Goal: Information Seeking & Learning: Compare options

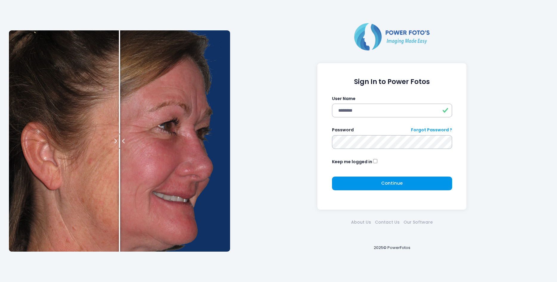
click at [385, 185] on span "Continue" at bounding box center [391, 183] width 21 height 6
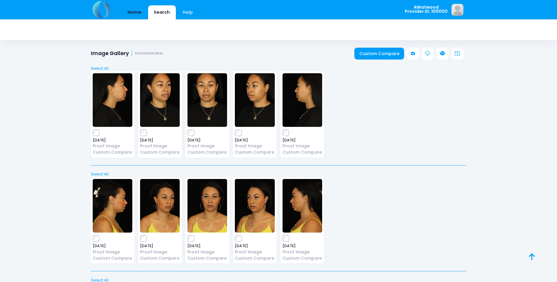
click at [134, 13] on link "Home" at bounding box center [134, 12] width 25 height 14
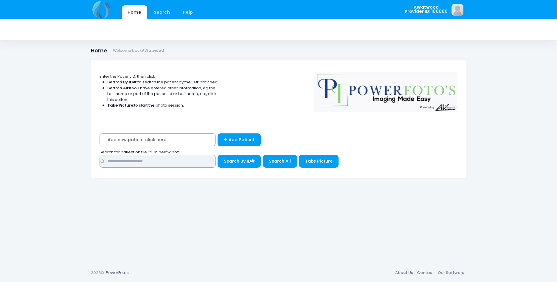
click at [135, 165] on input "text" at bounding box center [158, 161] width 116 height 13
type input "*******"
click at [272, 165] on button "Search All" at bounding box center [280, 161] width 34 height 13
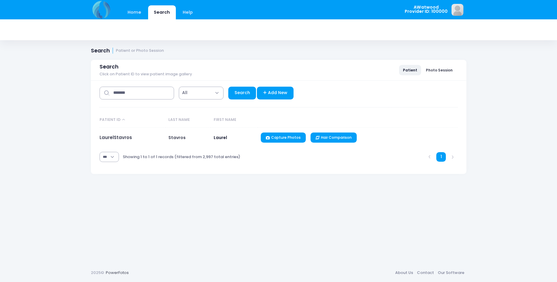
select select "***"
click at [128, 137] on link "LaurelStavros" at bounding box center [116, 137] width 32 height 6
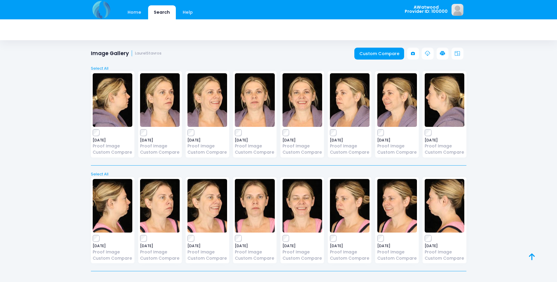
click at [117, 103] on img at bounding box center [113, 100] width 40 height 54
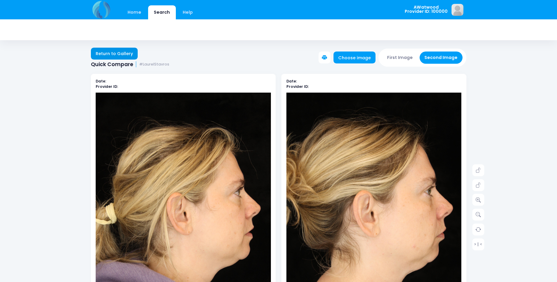
click at [106, 50] on link "Return to Gallery" at bounding box center [114, 54] width 47 height 12
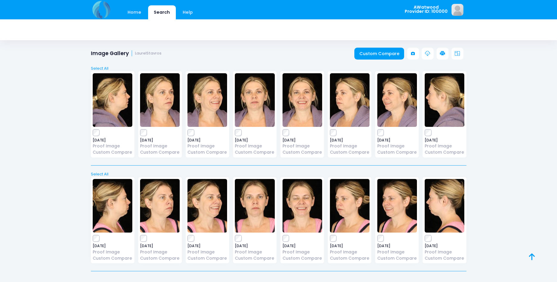
click at [437, 106] on img at bounding box center [445, 100] width 40 height 54
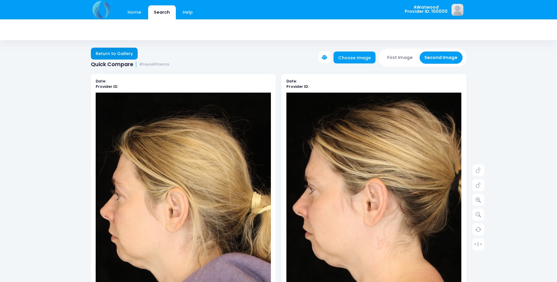
click at [123, 54] on link "Return to Gallery" at bounding box center [114, 54] width 47 height 12
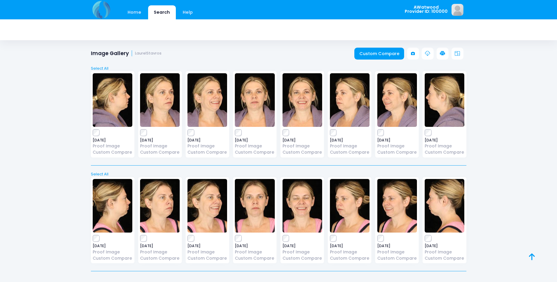
click at [343, 102] on img at bounding box center [350, 100] width 40 height 54
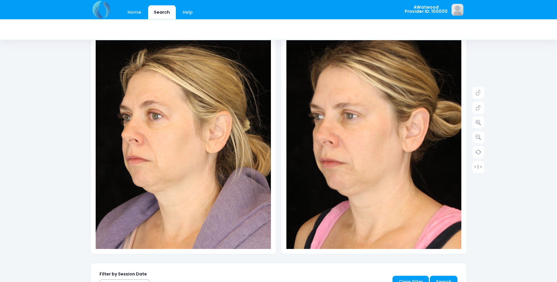
scroll to position [61, 0]
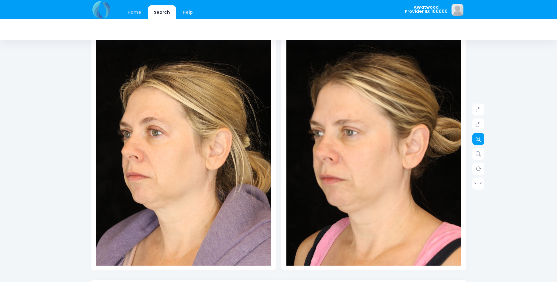
click at [478, 138] on icon at bounding box center [478, 139] width 5 height 5
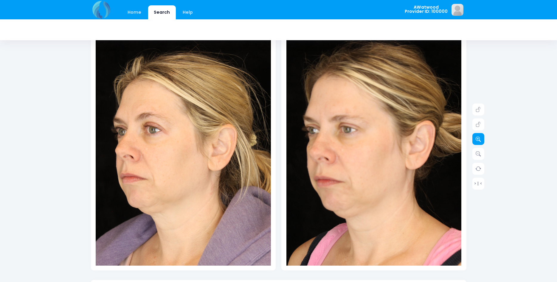
click at [478, 138] on icon at bounding box center [478, 139] width 5 height 5
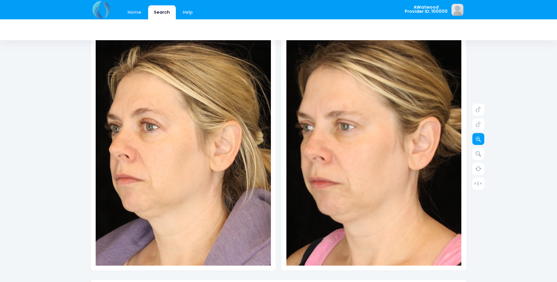
click at [478, 138] on icon at bounding box center [478, 139] width 5 height 5
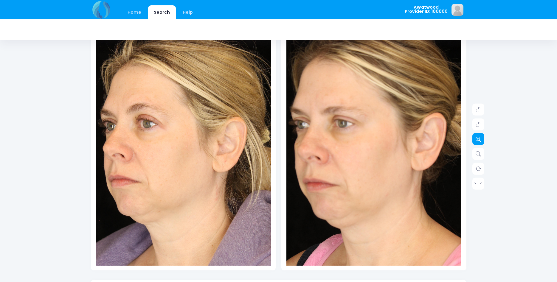
click at [478, 138] on icon at bounding box center [478, 139] width 5 height 5
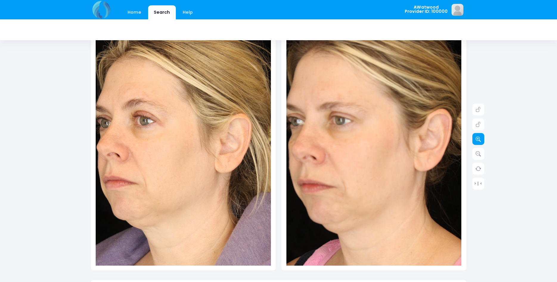
click at [478, 138] on icon at bounding box center [478, 139] width 5 height 5
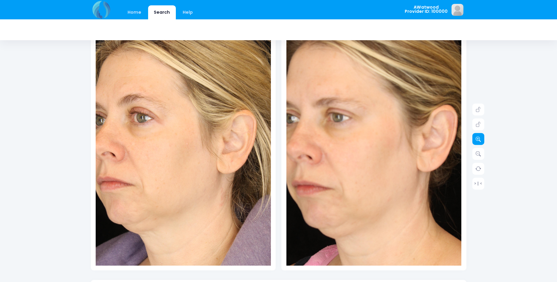
click at [478, 138] on icon at bounding box center [478, 139] width 5 height 5
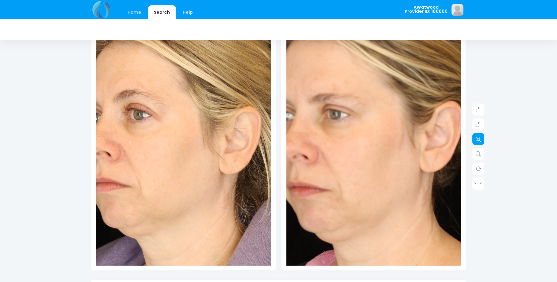
click at [478, 138] on icon at bounding box center [478, 139] width 5 height 5
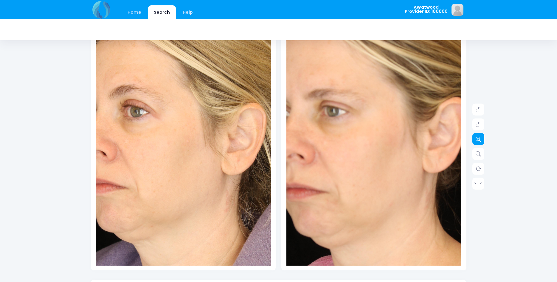
click at [478, 138] on icon at bounding box center [478, 139] width 5 height 5
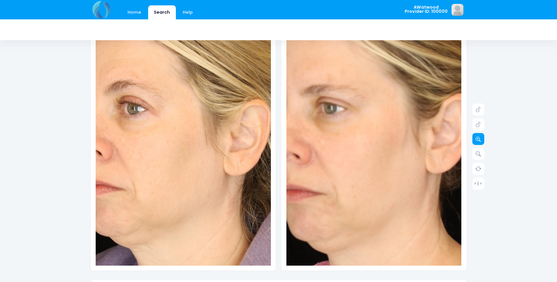
click at [478, 138] on icon at bounding box center [478, 139] width 5 height 5
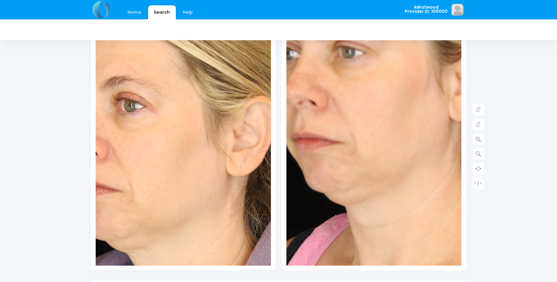
click at [351, 201] on img at bounding box center [394, 110] width 333 height 499
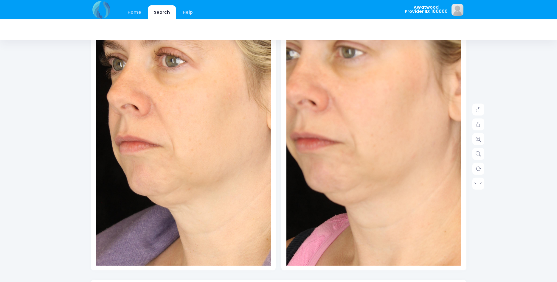
click at [137, 193] on img at bounding box center [224, 118] width 333 height 499
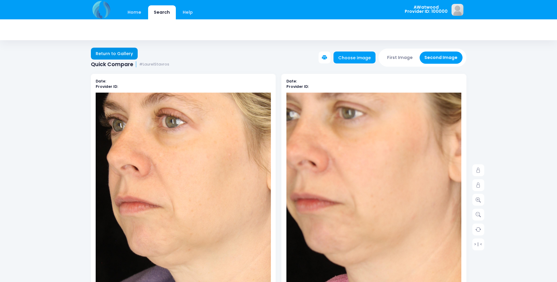
click at [115, 53] on link "Return to Gallery" at bounding box center [114, 54] width 47 height 12
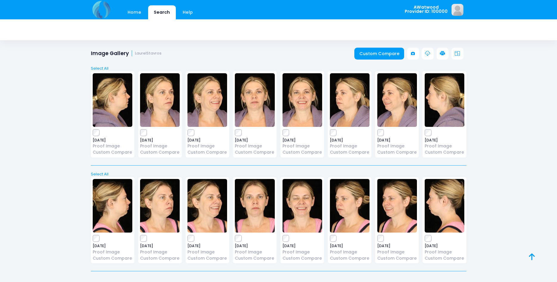
click at [254, 100] on img at bounding box center [255, 100] width 40 height 54
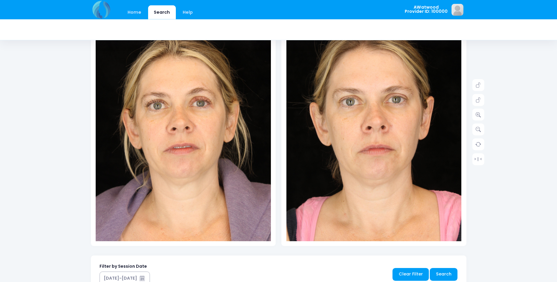
scroll to position [91, 0]
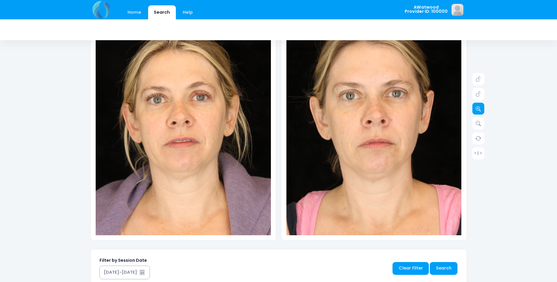
click at [477, 107] on icon at bounding box center [478, 108] width 5 height 5
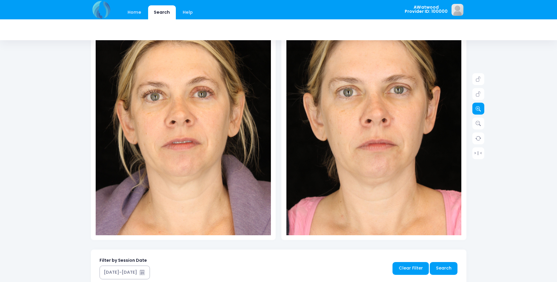
click at [477, 107] on icon at bounding box center [478, 108] width 5 height 5
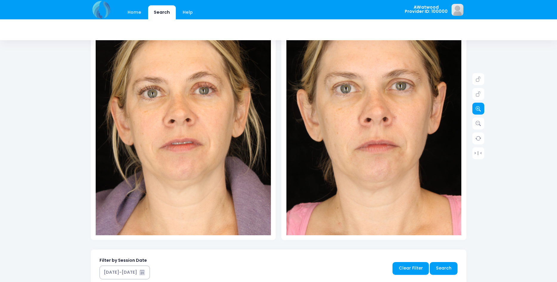
click at [477, 107] on icon at bounding box center [478, 108] width 5 height 5
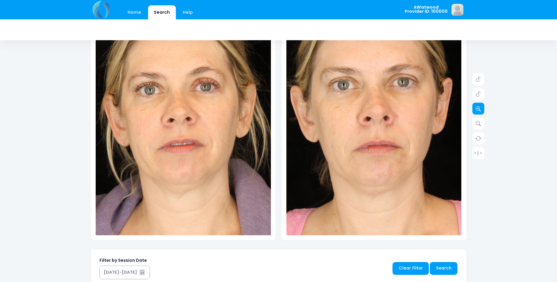
click at [477, 107] on icon at bounding box center [478, 108] width 5 height 5
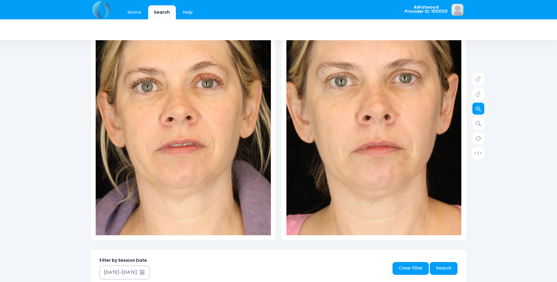
click at [477, 107] on icon at bounding box center [478, 108] width 5 height 5
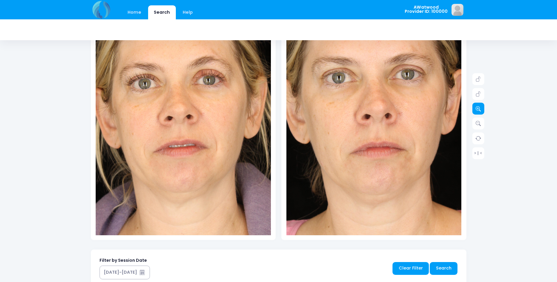
click at [477, 107] on icon at bounding box center [478, 108] width 5 height 5
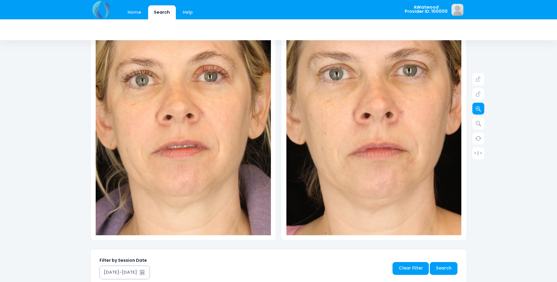
click at [477, 107] on icon at bounding box center [478, 108] width 5 height 5
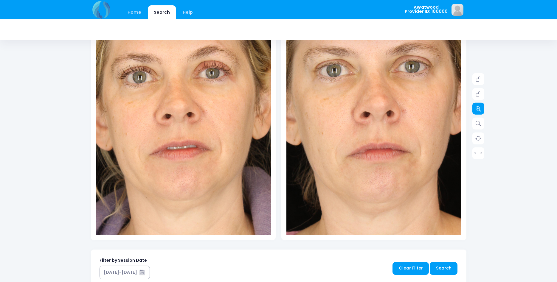
click at [477, 108] on icon at bounding box center [478, 108] width 5 height 5
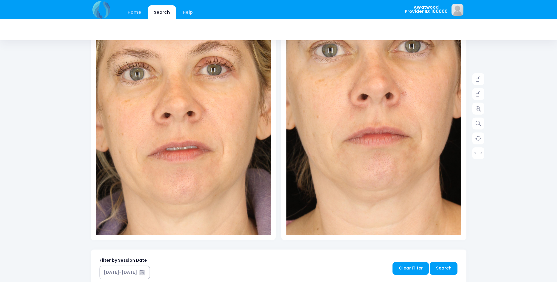
click at [376, 137] on img at bounding box center [371, 116] width 315 height 473
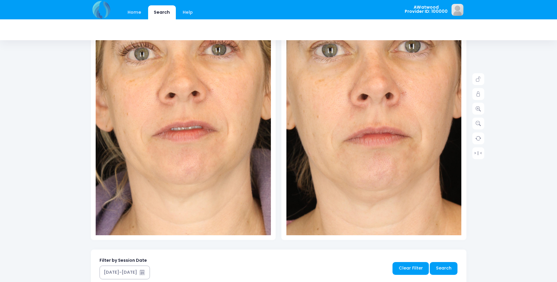
click at [177, 141] on img at bounding box center [187, 112] width 315 height 473
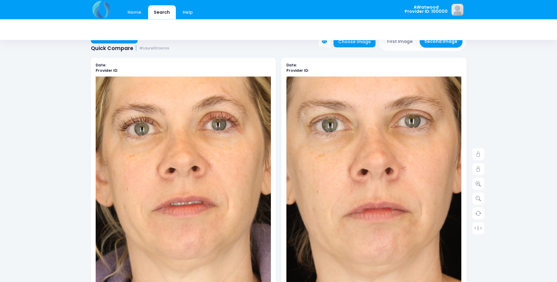
scroll to position [0, 0]
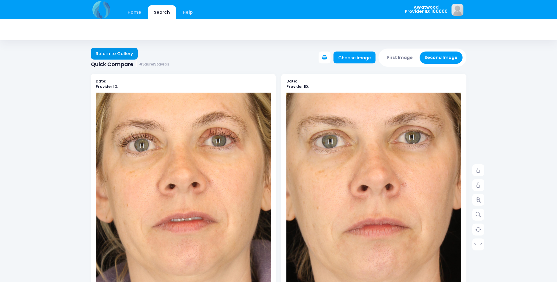
click at [112, 52] on link "Return to Gallery" at bounding box center [114, 54] width 47 height 12
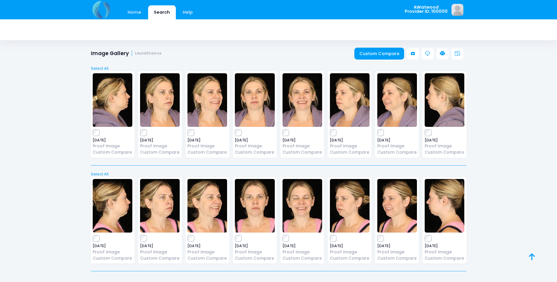
scroll to position [14, 0]
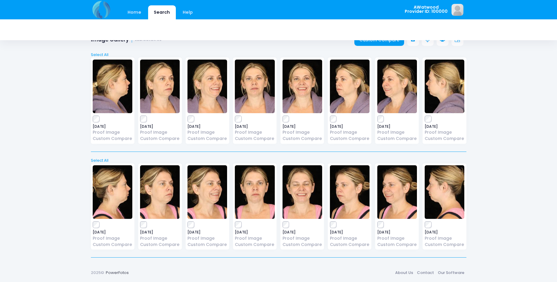
click at [164, 89] on img at bounding box center [160, 87] width 40 height 54
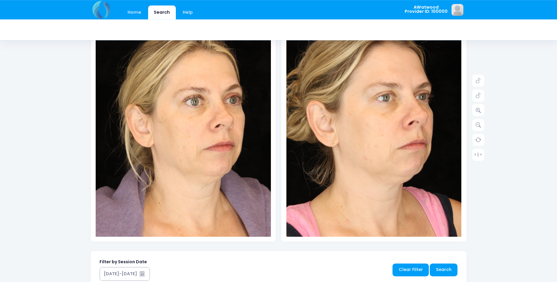
scroll to position [91, 0]
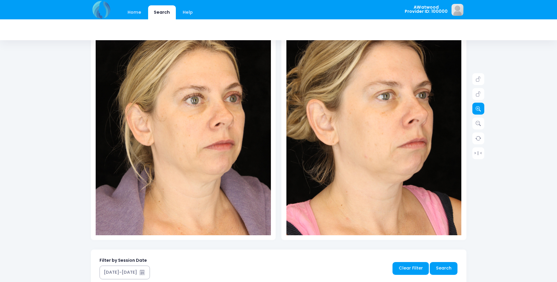
click at [482, 108] on link at bounding box center [478, 109] width 12 height 12
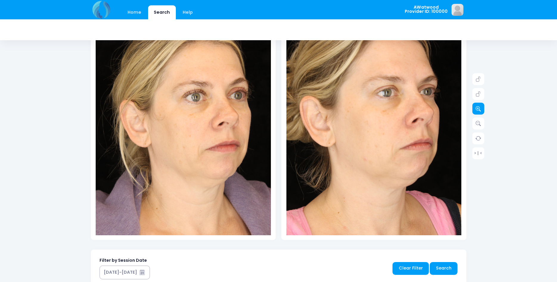
click at [482, 108] on link at bounding box center [478, 109] width 12 height 12
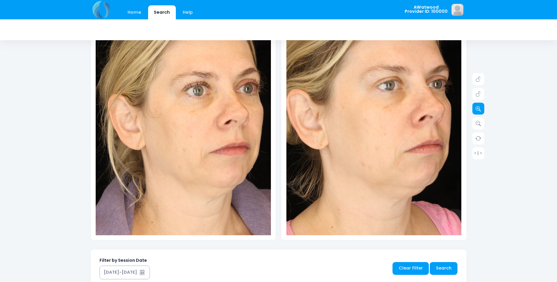
click at [482, 108] on link at bounding box center [478, 109] width 12 height 12
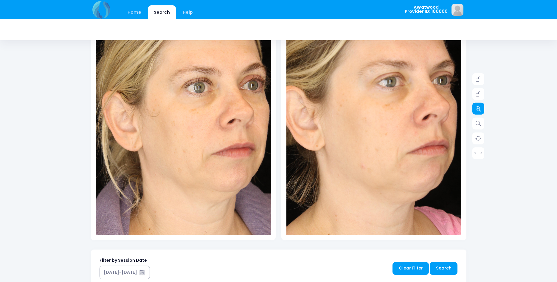
click at [482, 108] on link at bounding box center [478, 109] width 12 height 12
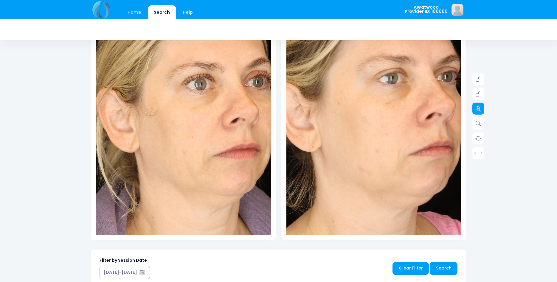
click at [482, 108] on link at bounding box center [478, 109] width 12 height 12
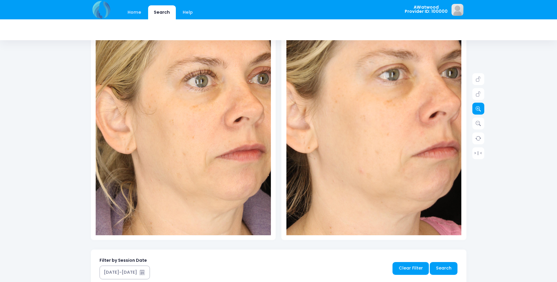
click at [482, 108] on link at bounding box center [478, 109] width 12 height 12
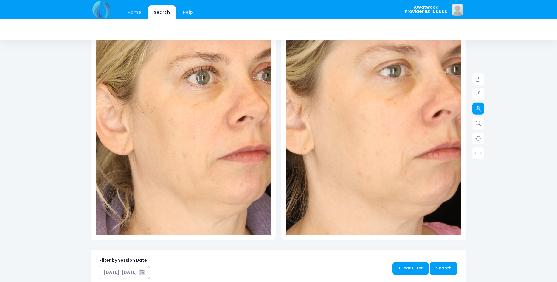
click at [482, 108] on link at bounding box center [478, 109] width 12 height 12
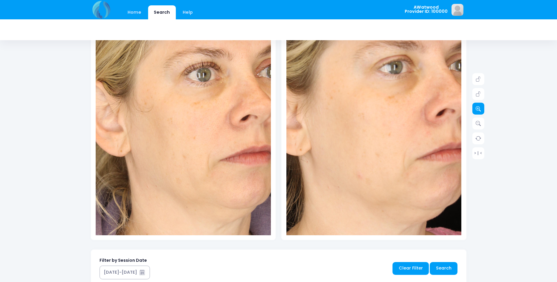
click at [482, 108] on link at bounding box center [478, 109] width 12 height 12
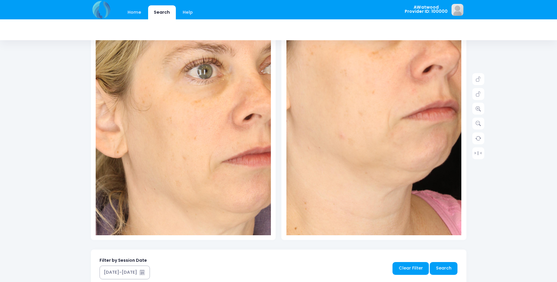
click at [393, 160] on img at bounding box center [356, 90] width 333 height 499
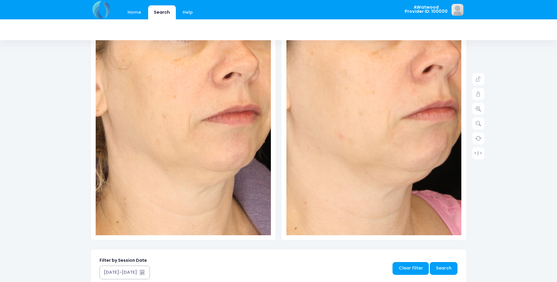
click at [206, 159] on img at bounding box center [162, 91] width 333 height 499
click at [480, 79] on icon at bounding box center [478, 79] width 5 height 5
click at [483, 109] on link at bounding box center [478, 109] width 12 height 12
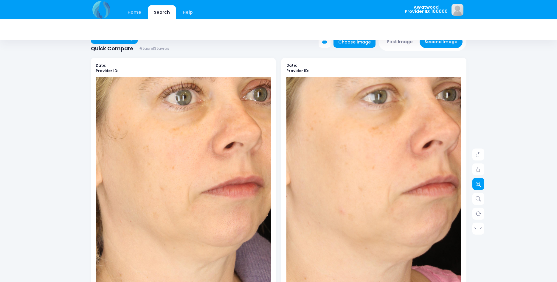
scroll to position [0, 0]
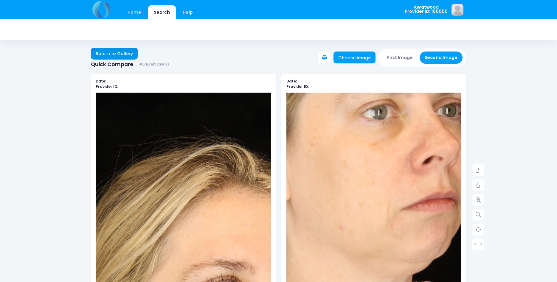
click at [114, 54] on link "Return to Gallery" at bounding box center [114, 54] width 47 height 12
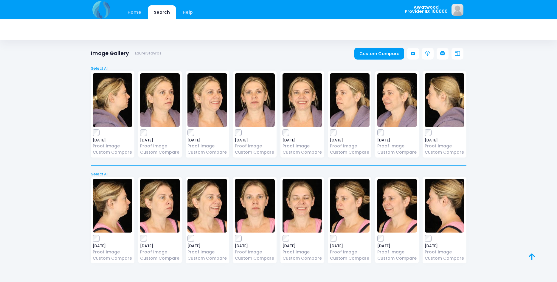
click at [210, 99] on img at bounding box center [207, 100] width 40 height 54
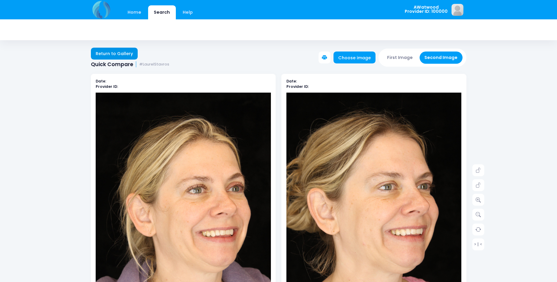
click at [128, 52] on link "Return to Gallery" at bounding box center [114, 54] width 47 height 12
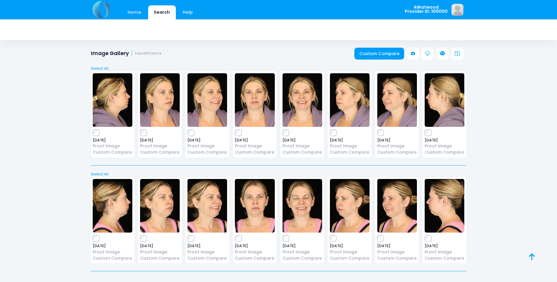
click at [350, 103] on img at bounding box center [350, 100] width 40 height 54
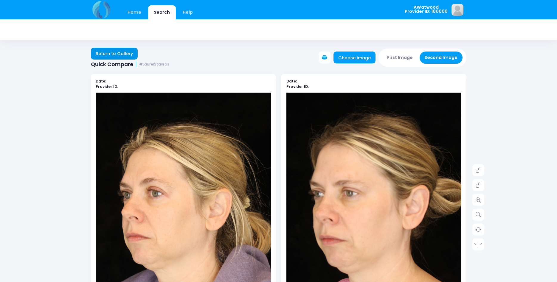
click at [116, 52] on link "Return to Gallery" at bounding box center [114, 54] width 47 height 12
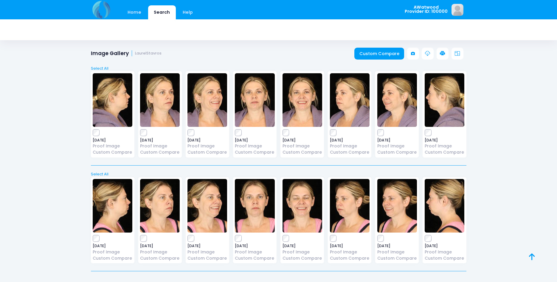
click at [443, 97] on img at bounding box center [445, 100] width 40 height 54
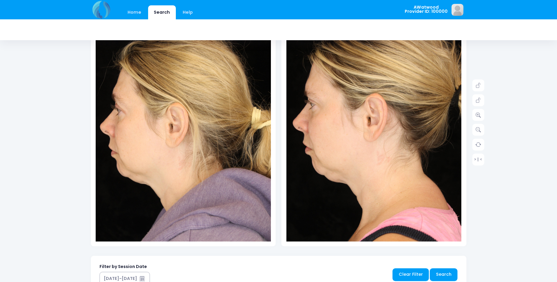
scroll to position [91, 0]
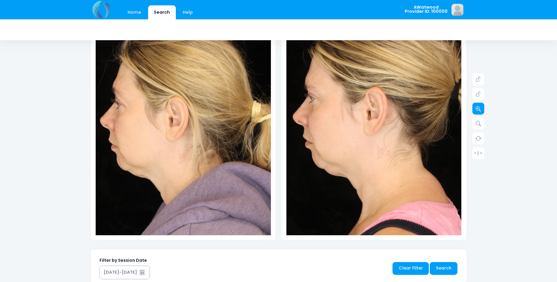
click at [478, 111] on link at bounding box center [478, 109] width 12 height 12
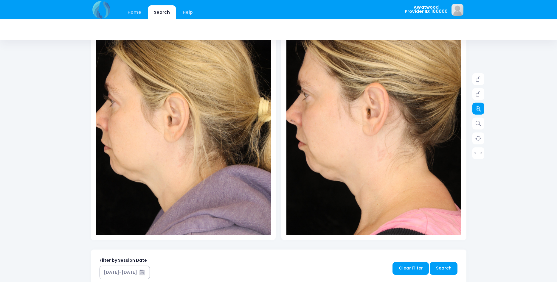
click at [479, 110] on icon at bounding box center [478, 108] width 5 height 5
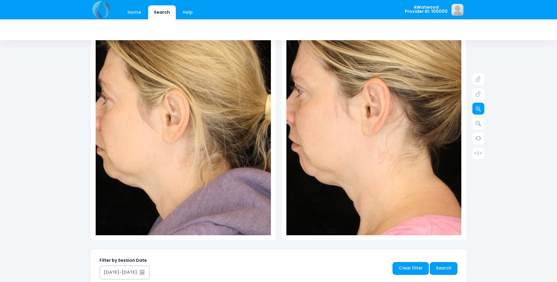
click at [480, 109] on icon at bounding box center [478, 108] width 5 height 5
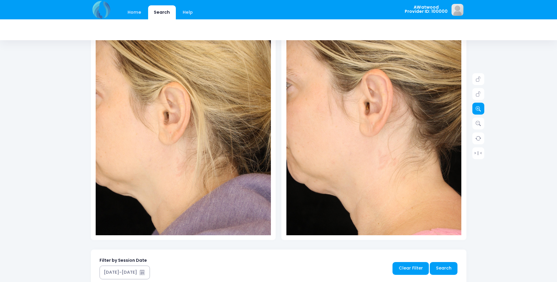
click at [481, 109] on icon at bounding box center [478, 108] width 5 height 5
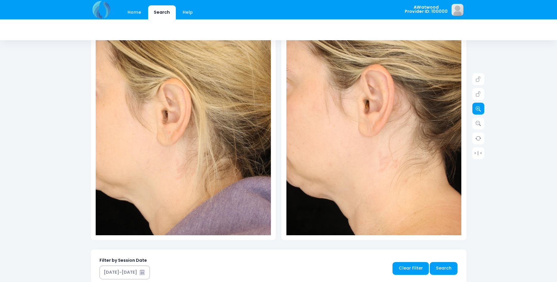
click at [481, 109] on icon at bounding box center [478, 108] width 5 height 5
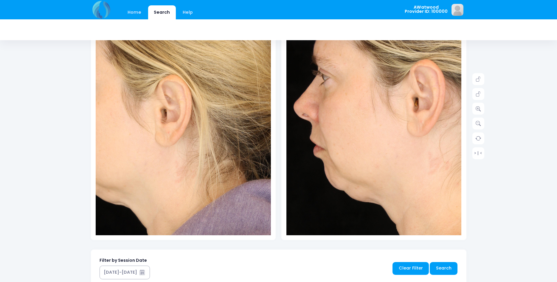
click at [291, 119] on img at bounding box center [423, 132] width 280 height 421
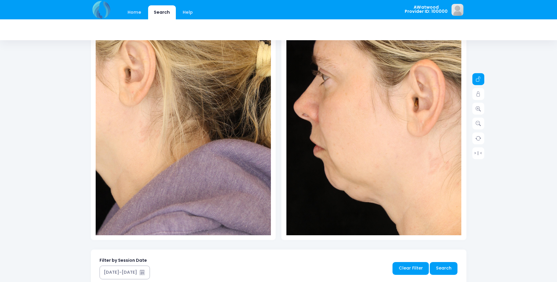
click at [481, 81] on icon at bounding box center [478, 79] width 5 height 5
click at [482, 77] on link at bounding box center [478, 79] width 12 height 12
click at [482, 110] on link at bounding box center [478, 109] width 12 height 12
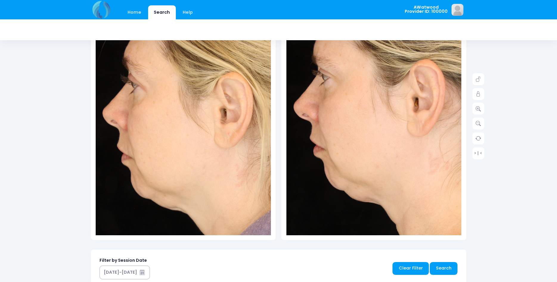
click at [96, 117] on img at bounding box center [244, 133] width 298 height 447
click at [478, 92] on icon at bounding box center [478, 93] width 5 height 5
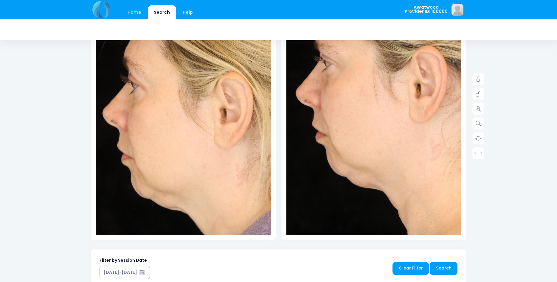
click at [286, 138] on div "Date: Provider ID:" at bounding box center [373, 112] width 185 height 258
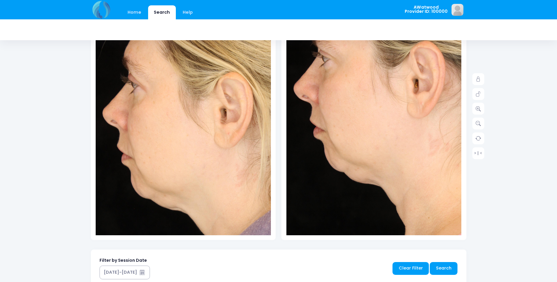
click at [291, 146] on img at bounding box center [423, 114] width 280 height 421
click at [482, 77] on link at bounding box center [478, 79] width 12 height 12
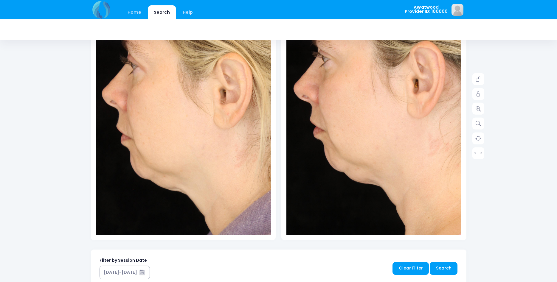
click at [88, 138] on div "Date: Provider ID: Date: Provider ID: > | < Search" at bounding box center [278, 214] width 393 height 481
click at [98, 142] on img at bounding box center [243, 114] width 298 height 447
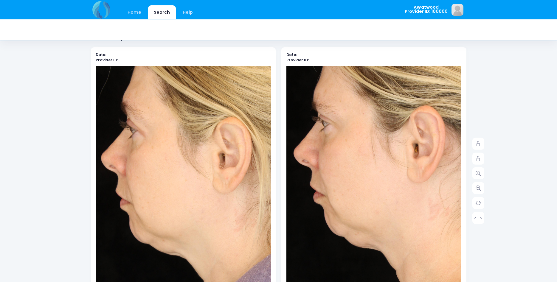
scroll to position [0, 0]
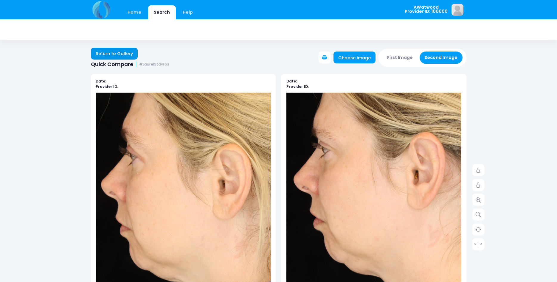
click at [117, 55] on link "Return to Gallery" at bounding box center [114, 54] width 47 height 12
click at [122, 55] on link "Return to Gallery" at bounding box center [114, 54] width 47 height 12
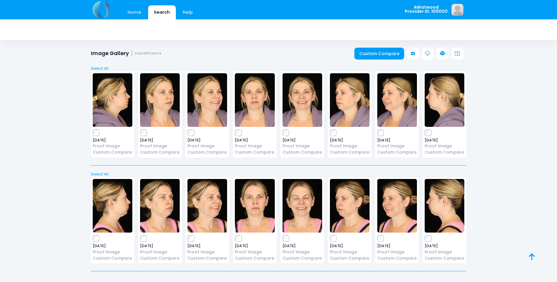
click at [163, 104] on img at bounding box center [160, 100] width 40 height 54
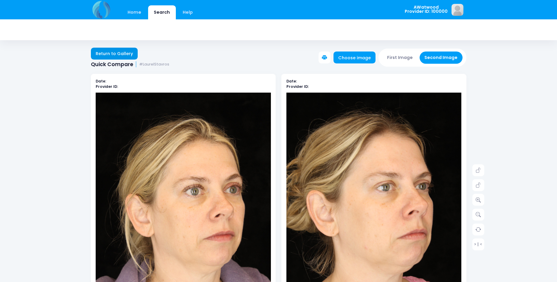
click at [104, 54] on link "Return to Gallery" at bounding box center [114, 54] width 47 height 12
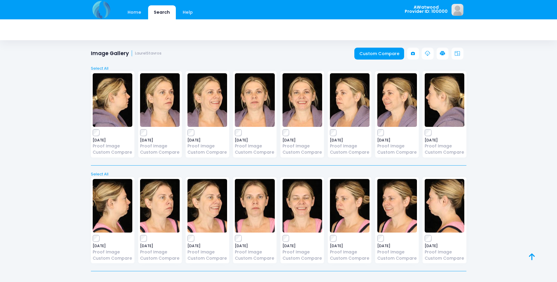
click at [255, 104] on img at bounding box center [255, 100] width 40 height 54
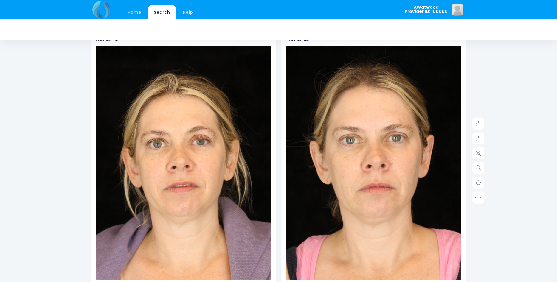
scroll to position [61, 0]
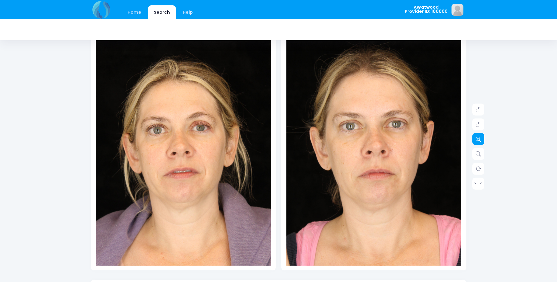
click at [480, 137] on icon at bounding box center [478, 139] width 5 height 5
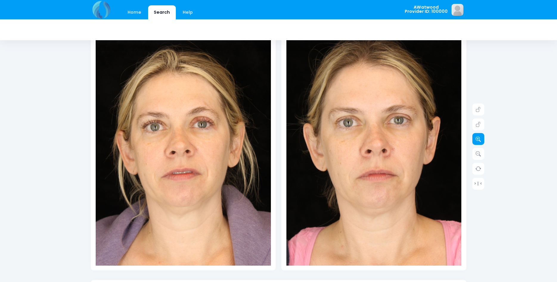
click at [480, 137] on icon at bounding box center [478, 139] width 5 height 5
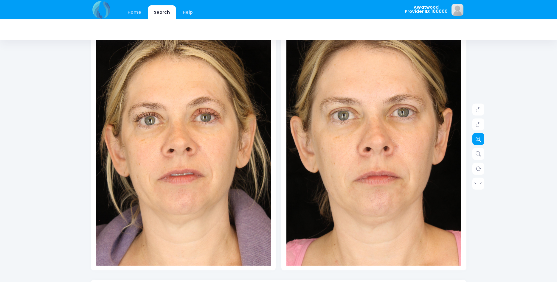
click at [480, 137] on icon at bounding box center [478, 139] width 5 height 5
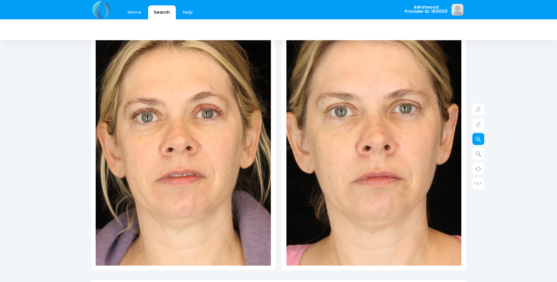
click at [480, 137] on icon at bounding box center [478, 139] width 5 height 5
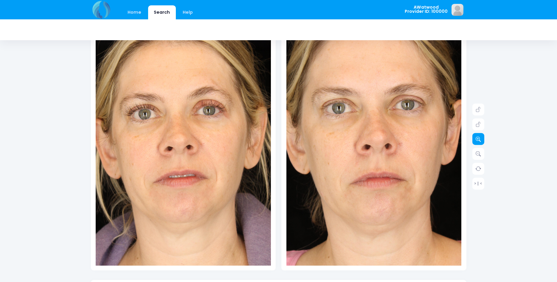
click at [480, 137] on icon at bounding box center [478, 139] width 5 height 5
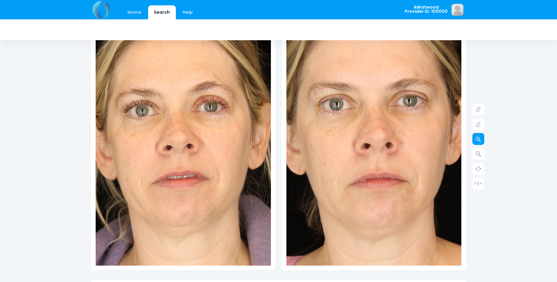
click at [480, 137] on icon at bounding box center [478, 139] width 5 height 5
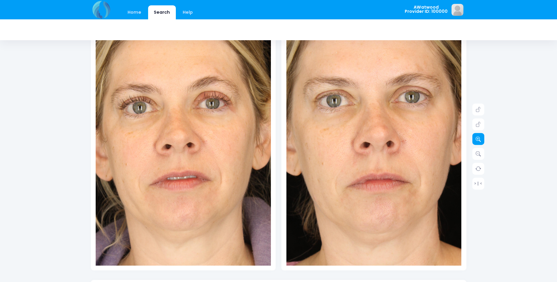
click at [480, 137] on icon at bounding box center [478, 139] width 5 height 5
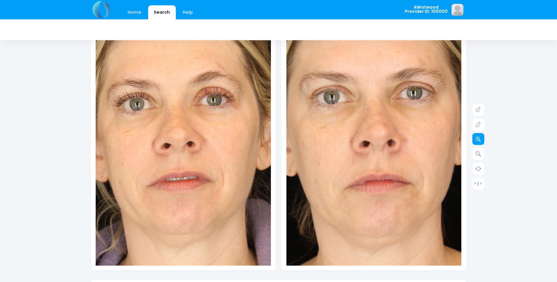
click at [480, 137] on icon at bounding box center [478, 139] width 5 height 5
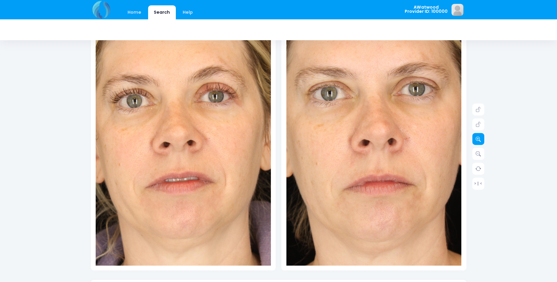
click at [480, 137] on icon at bounding box center [478, 139] width 5 height 5
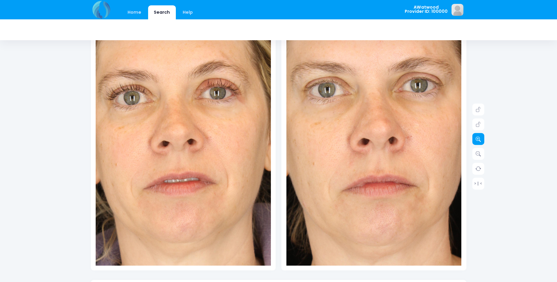
click at [480, 137] on icon at bounding box center [478, 139] width 5 height 5
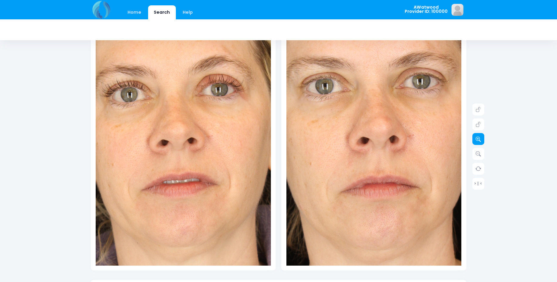
click at [480, 137] on icon at bounding box center [478, 139] width 5 height 5
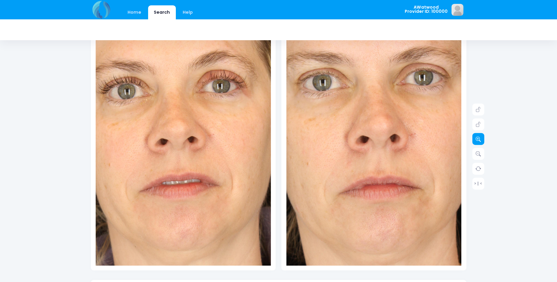
click at [480, 137] on icon at bounding box center [478, 139] width 5 height 5
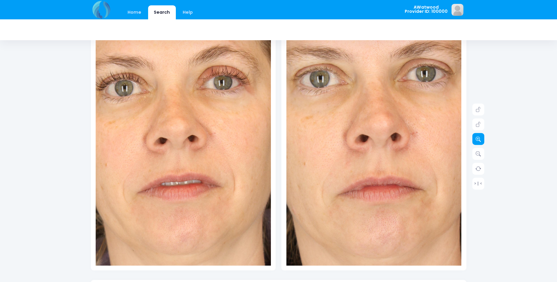
click at [480, 137] on icon at bounding box center [478, 139] width 5 height 5
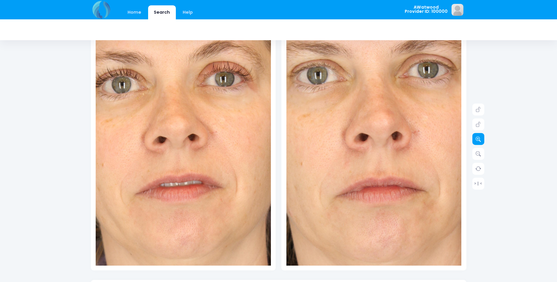
click at [480, 137] on icon at bounding box center [478, 139] width 5 height 5
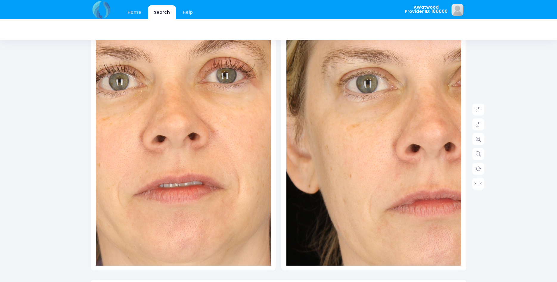
click at [339, 142] on img at bounding box center [426, 175] width 438 height 657
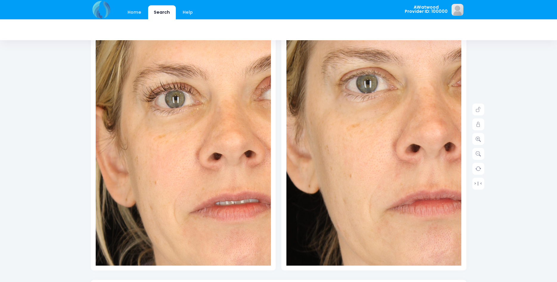
click at [146, 138] on img at bounding box center [239, 180] width 438 height 657
click at [481, 123] on link at bounding box center [478, 124] width 12 height 12
click at [480, 110] on icon at bounding box center [478, 109] width 5 height 5
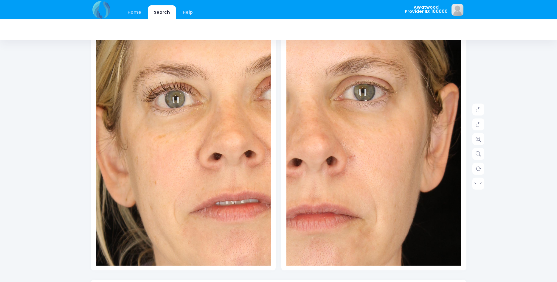
click at [418, 133] on img at bounding box center [308, 189] width 438 height 657
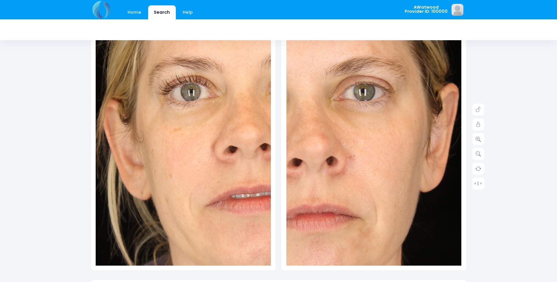
click at [135, 142] on img at bounding box center [255, 173] width 438 height 657
click at [481, 123] on icon at bounding box center [478, 124] width 5 height 5
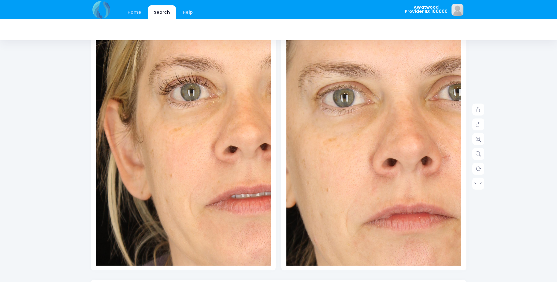
click at [355, 133] on img at bounding box center [403, 189] width 438 height 657
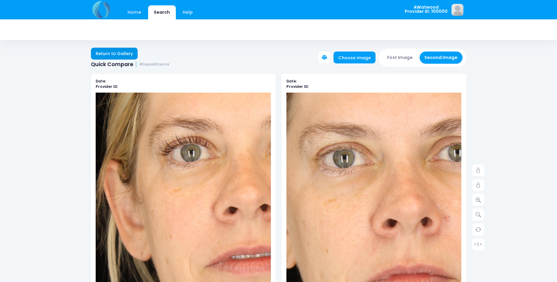
click at [113, 52] on link "Return to Gallery" at bounding box center [114, 54] width 47 height 12
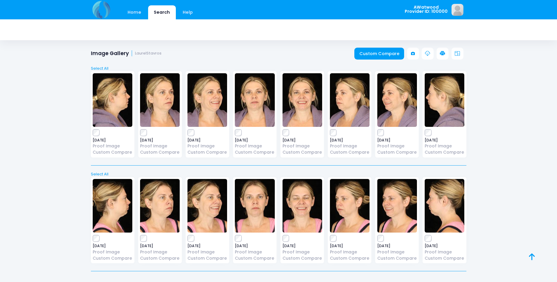
click at [162, 98] on img at bounding box center [160, 100] width 40 height 54
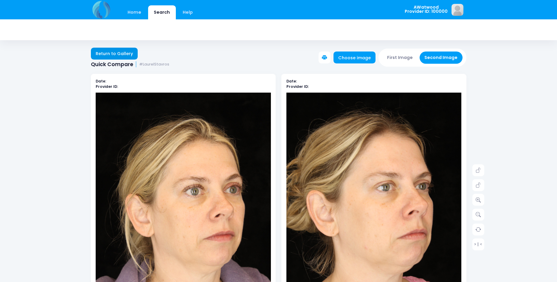
click at [107, 51] on link "Return to Gallery" at bounding box center [114, 54] width 47 height 12
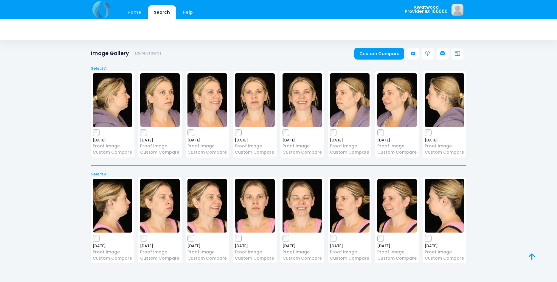
click at [344, 94] on img at bounding box center [350, 100] width 40 height 54
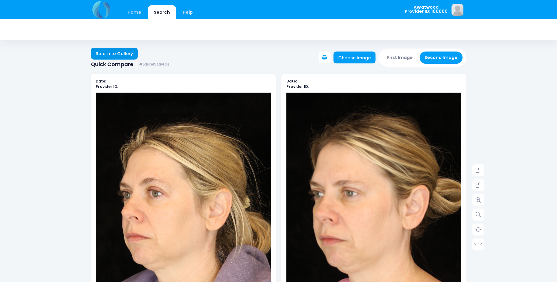
click at [116, 52] on link "Return to Gallery" at bounding box center [114, 54] width 47 height 12
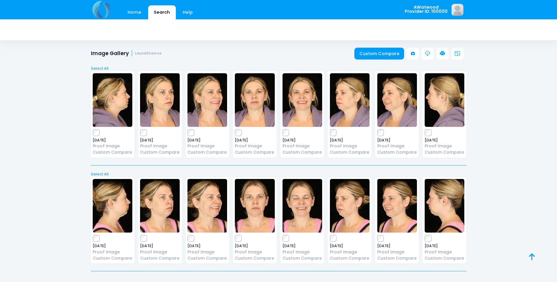
click at [430, 100] on img at bounding box center [445, 100] width 40 height 54
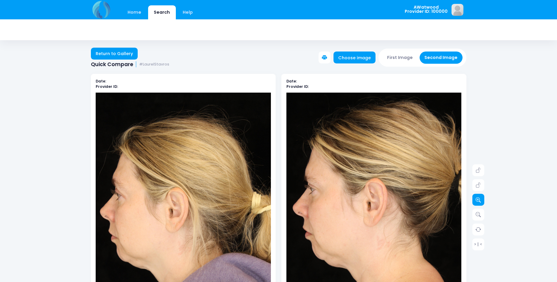
click at [477, 197] on link at bounding box center [478, 200] width 12 height 12
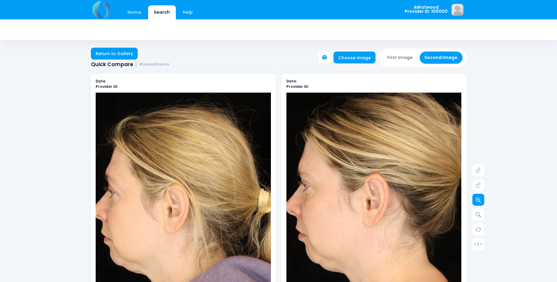
click at [477, 197] on link at bounding box center [478, 200] width 12 height 12
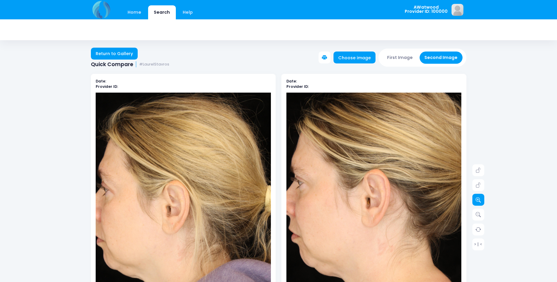
click at [478, 197] on link at bounding box center [478, 200] width 12 height 12
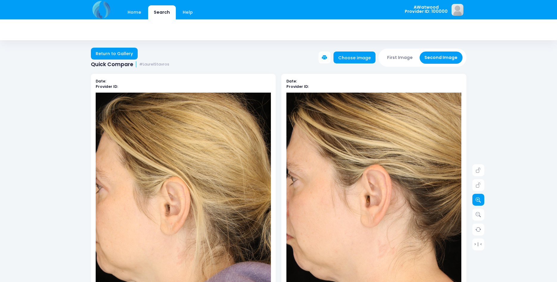
click at [479, 197] on link at bounding box center [478, 200] width 12 height 12
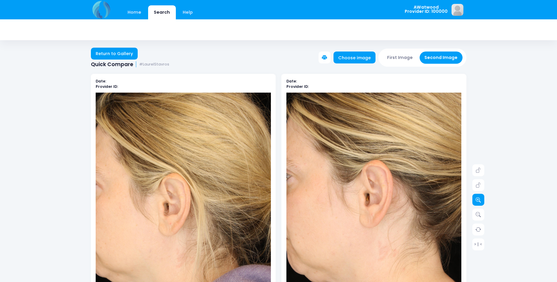
click at [480, 198] on link at bounding box center [478, 200] width 12 height 12
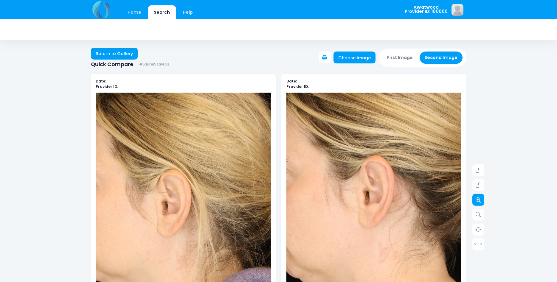
click at [480, 198] on icon at bounding box center [478, 199] width 5 height 5
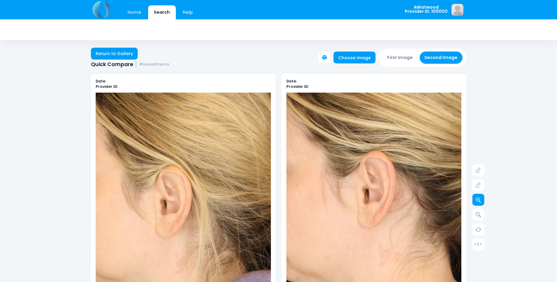
click at [480, 198] on icon at bounding box center [478, 199] width 5 height 5
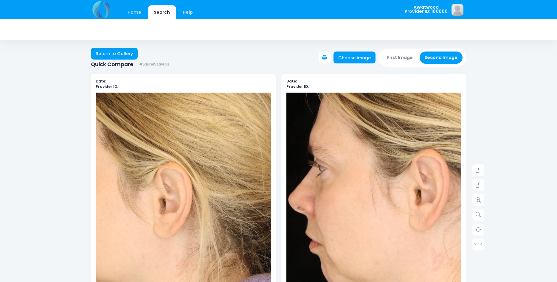
drag, startPoint x: 299, startPoint y: 206, endPoint x: 324, endPoint y: 204, distance: 25.1
click at [299, 206] on img at bounding box center [426, 227] width 298 height 447
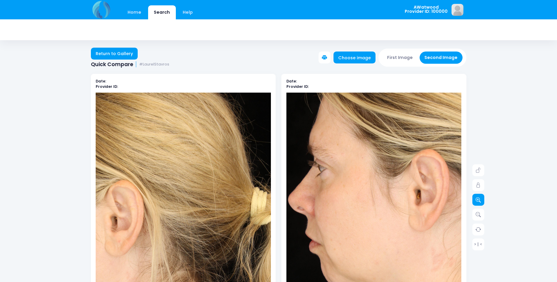
click at [476, 200] on icon at bounding box center [478, 199] width 5 height 5
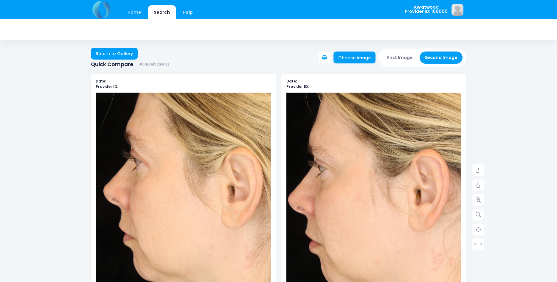
click at [93, 215] on div "Date: Provider ID:" at bounding box center [183, 203] width 185 height 258
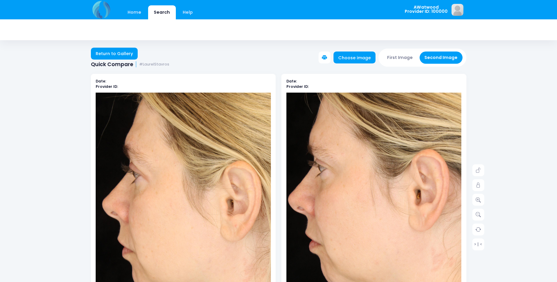
click at [89, 207] on div "Date: Provider ID:" at bounding box center [183, 207] width 191 height 267
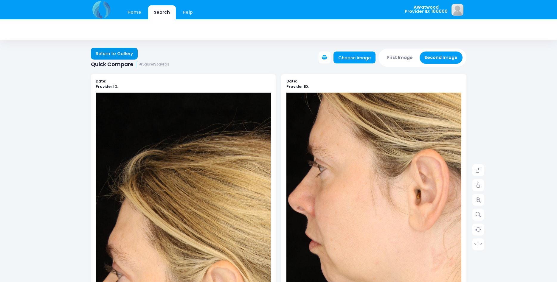
click at [127, 54] on link "Return to Gallery" at bounding box center [114, 54] width 47 height 12
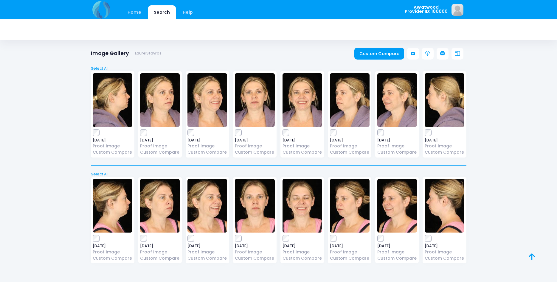
click at [109, 105] on img at bounding box center [113, 100] width 40 height 54
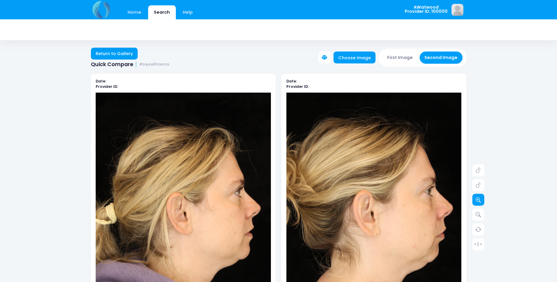
click at [475, 199] on link at bounding box center [478, 200] width 12 height 12
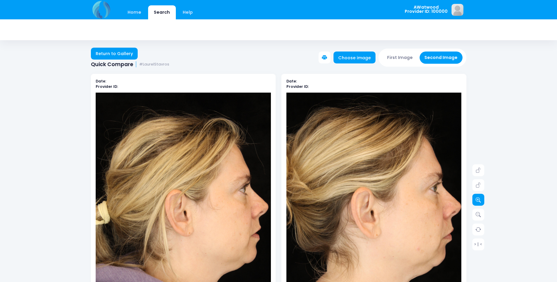
click at [475, 198] on link at bounding box center [478, 200] width 12 height 12
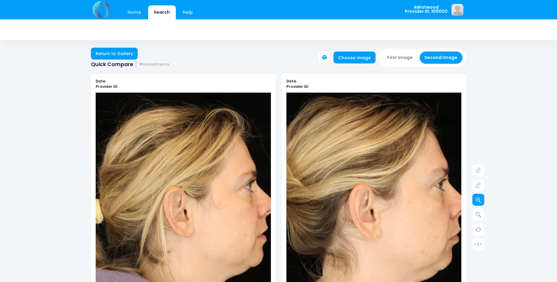
click at [477, 198] on icon at bounding box center [478, 199] width 5 height 5
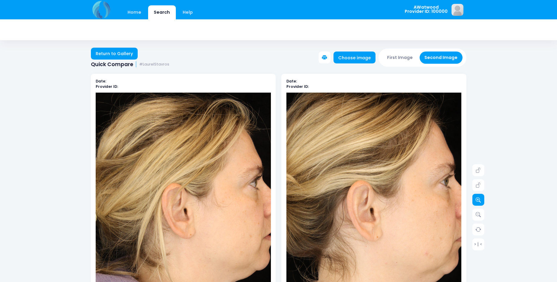
click at [480, 198] on icon at bounding box center [478, 199] width 5 height 5
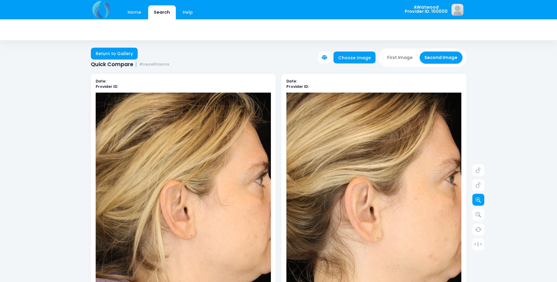
click at [481, 198] on link at bounding box center [478, 200] width 12 height 12
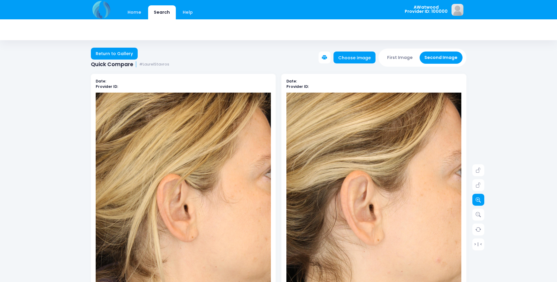
click at [481, 198] on link at bounding box center [478, 200] width 12 height 12
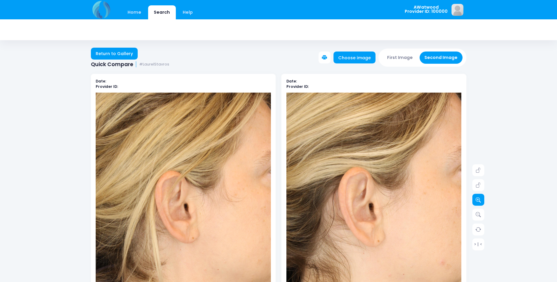
click at [481, 198] on link at bounding box center [478, 200] width 12 height 12
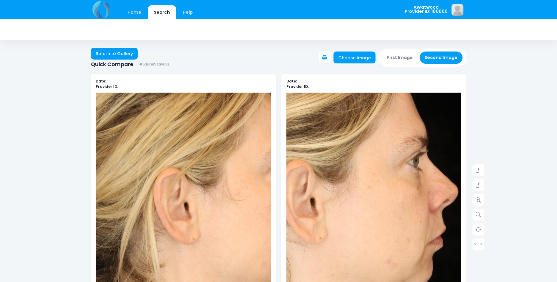
click at [447, 214] on img at bounding box center [315, 220] width 315 height 473
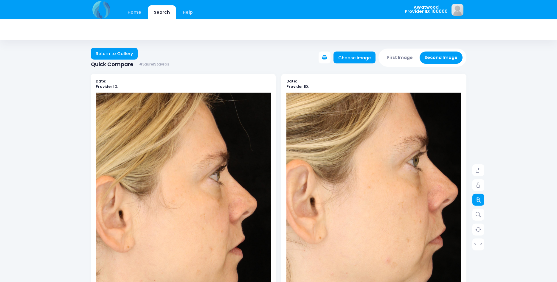
click at [481, 201] on icon at bounding box center [478, 199] width 5 height 5
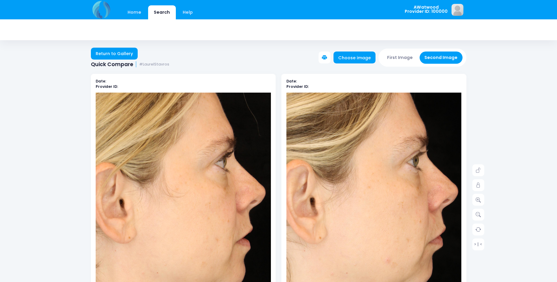
click at [255, 212] on img at bounding box center [118, 221] width 333 height 499
click at [127, 55] on link "Return to Gallery" at bounding box center [114, 54] width 47 height 12
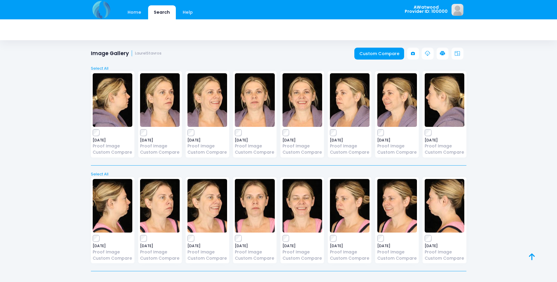
click at [250, 99] on img at bounding box center [255, 100] width 40 height 54
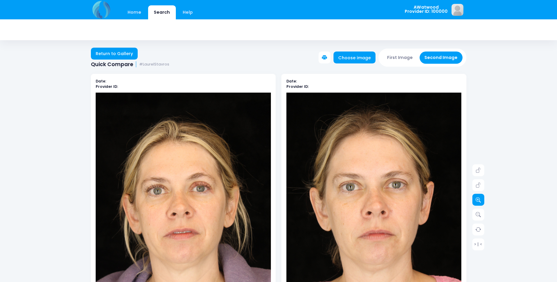
click at [479, 199] on icon at bounding box center [478, 199] width 5 height 5
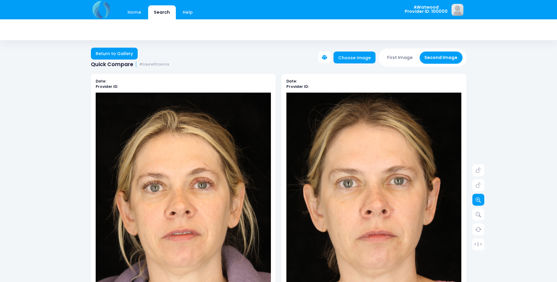
click at [479, 198] on icon at bounding box center [478, 199] width 5 height 5
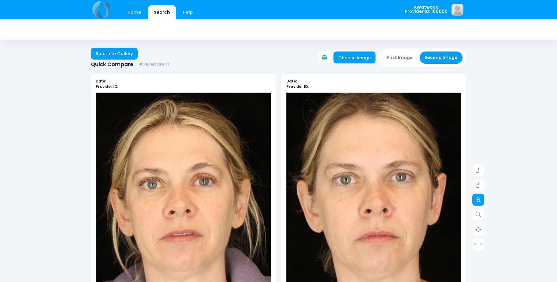
click at [479, 198] on icon at bounding box center [478, 199] width 5 height 5
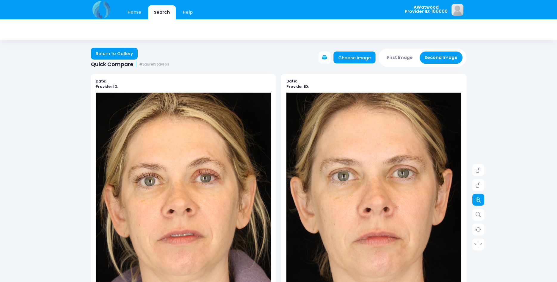
click at [479, 196] on link at bounding box center [478, 200] width 12 height 12
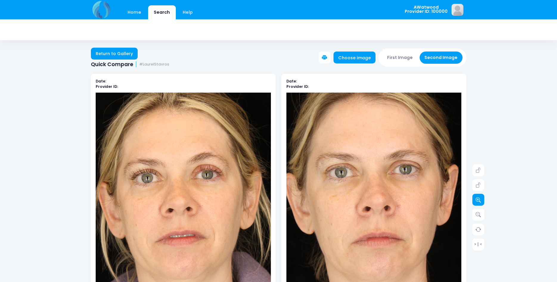
click at [480, 196] on link at bounding box center [478, 200] width 12 height 12
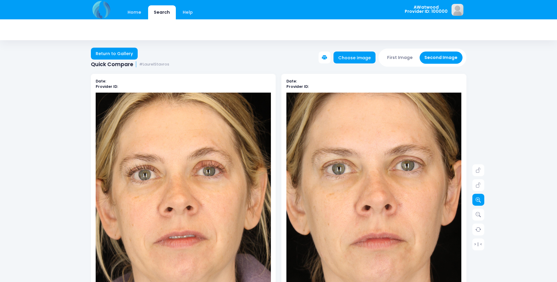
click at [480, 196] on link at bounding box center [478, 200] width 12 height 12
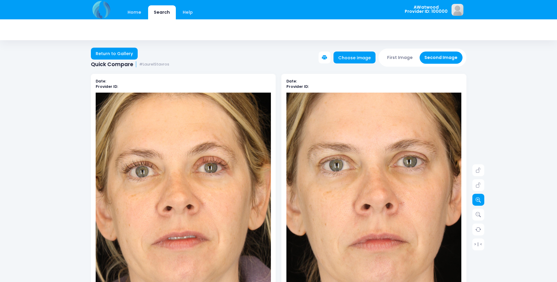
click at [480, 196] on link at bounding box center [478, 200] width 12 height 12
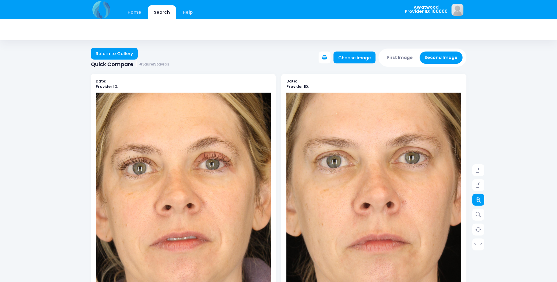
click at [480, 196] on link at bounding box center [478, 200] width 12 height 12
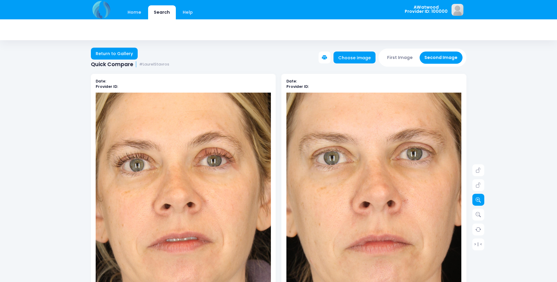
click at [480, 196] on link at bounding box center [478, 200] width 12 height 12
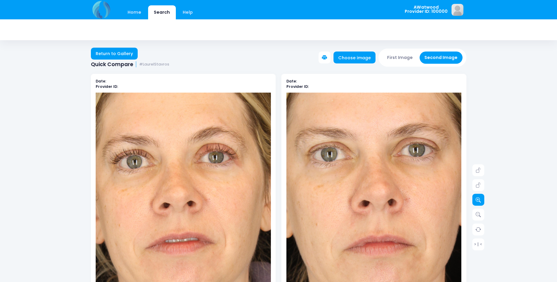
click at [480, 196] on link at bounding box center [478, 200] width 12 height 12
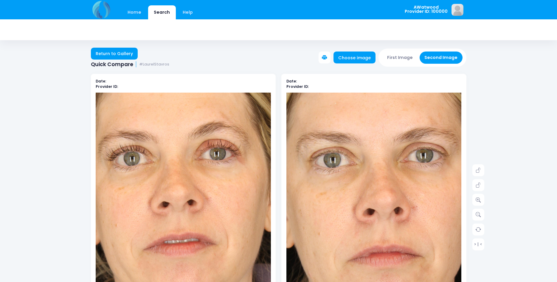
click at [368, 201] on img at bounding box center [379, 232] width 350 height 525
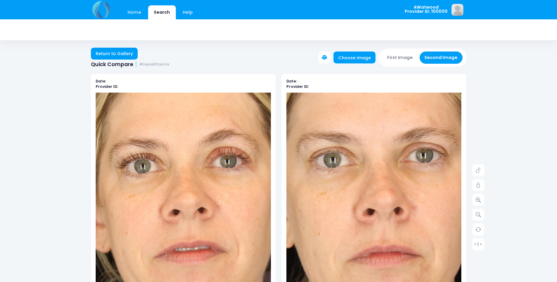
click at [173, 203] on img at bounding box center [193, 231] width 350 height 525
drag, startPoint x: 481, startPoint y: 187, endPoint x: 481, endPoint y: 179, distance: 8.1
click at [481, 186] on link at bounding box center [478, 185] width 12 height 12
click at [483, 166] on link at bounding box center [478, 171] width 12 height 12
click at [480, 200] on icon at bounding box center [478, 199] width 5 height 5
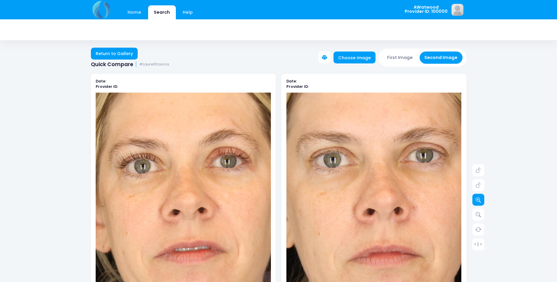
click at [480, 200] on icon at bounding box center [478, 199] width 5 height 5
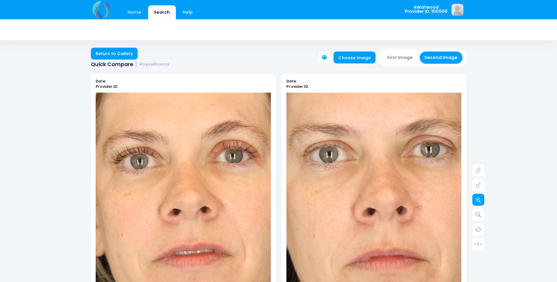
click at [480, 200] on icon at bounding box center [478, 199] width 5 height 5
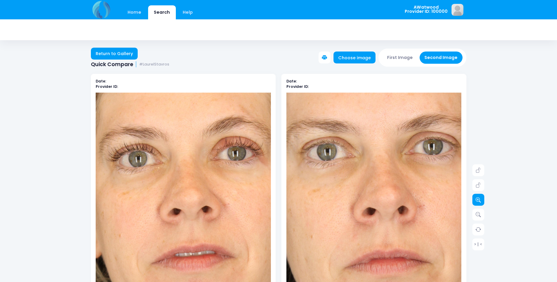
click at [480, 200] on icon at bounding box center [478, 199] width 5 height 5
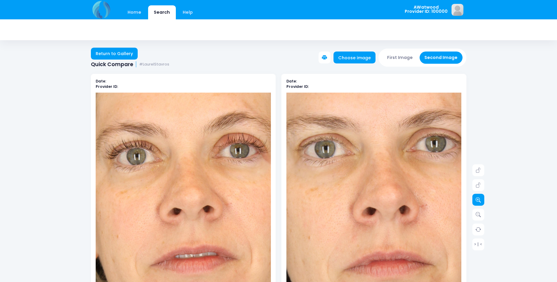
click at [481, 201] on link at bounding box center [478, 200] width 12 height 12
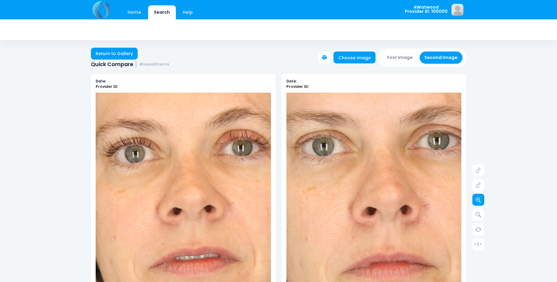
click at [482, 201] on link at bounding box center [478, 200] width 12 height 12
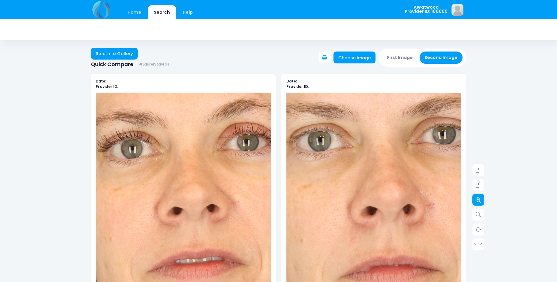
click at [483, 201] on link at bounding box center [478, 200] width 12 height 12
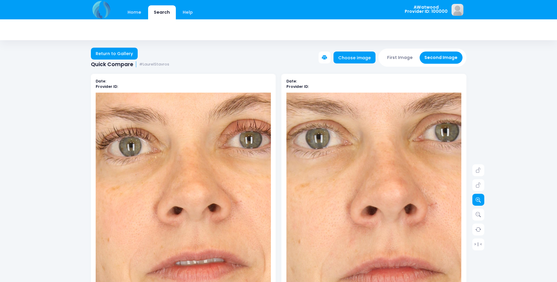
click at [483, 201] on link at bounding box center [478, 200] width 12 height 12
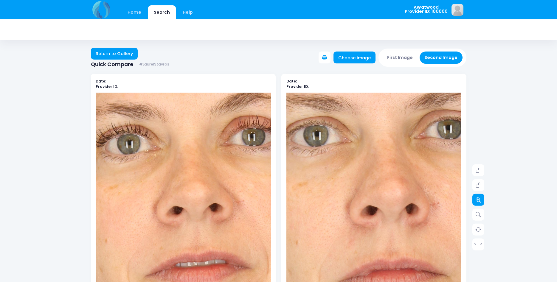
click at [484, 201] on link at bounding box center [478, 200] width 12 height 12
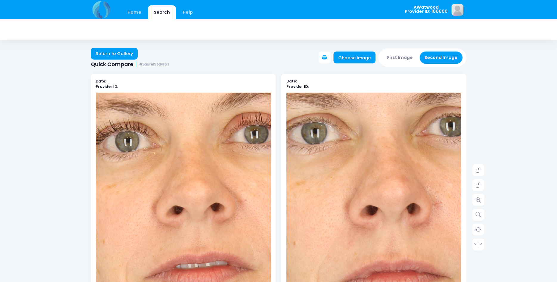
click at [485, 201] on div "Home Search Help AWatwood Logout" at bounding box center [278, 282] width 557 height 564
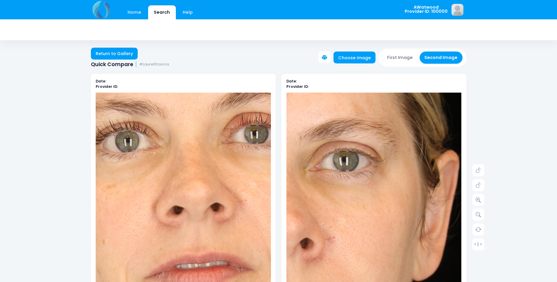
click at [422, 186] on img at bounding box center [277, 277] width 525 height 788
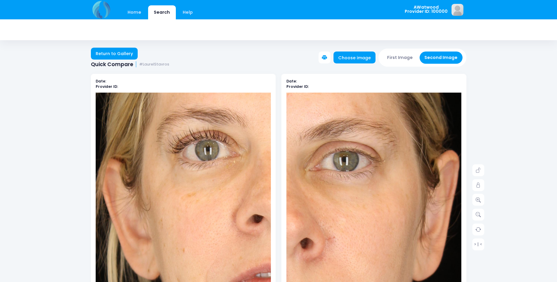
drag, startPoint x: 133, startPoint y: 199, endPoint x: 150, endPoint y: 198, distance: 17.0
click at [133, 199] on img at bounding box center [283, 248] width 525 height 788
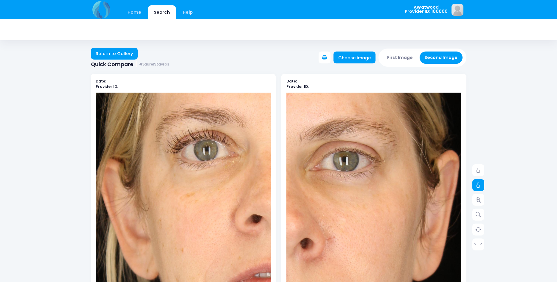
drag, startPoint x: 475, startPoint y: 186, endPoint x: 431, endPoint y: 179, distance: 45.0
click at [475, 186] on link at bounding box center [478, 185] width 12 height 12
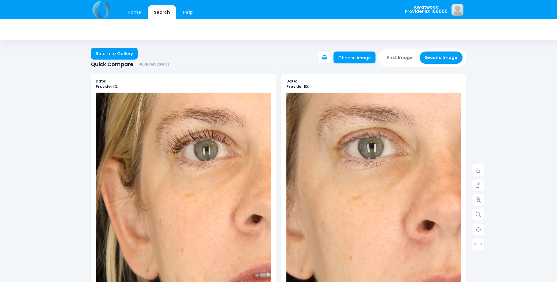
click at [340, 195] on img at bounding box center [441, 257] width 525 height 788
click at [477, 182] on link at bounding box center [478, 185] width 12 height 12
click at [477, 171] on icon at bounding box center [478, 170] width 5 height 5
click at [474, 215] on link at bounding box center [478, 215] width 12 height 12
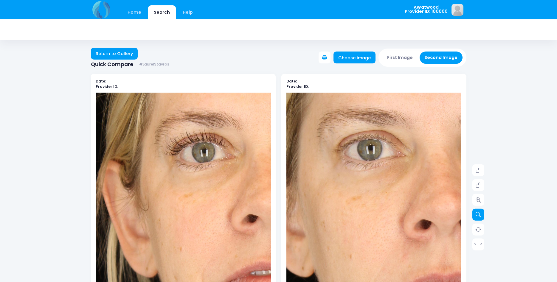
click at [476, 215] on icon at bounding box center [478, 214] width 5 height 5
click at [477, 215] on icon at bounding box center [478, 214] width 5 height 5
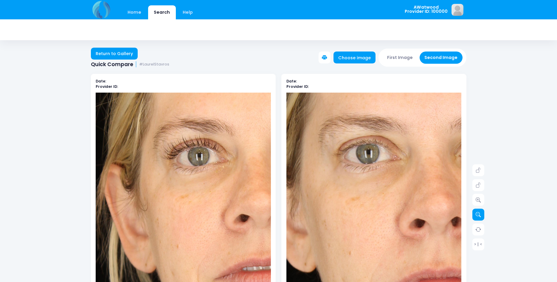
click at [477, 215] on icon at bounding box center [478, 214] width 5 height 5
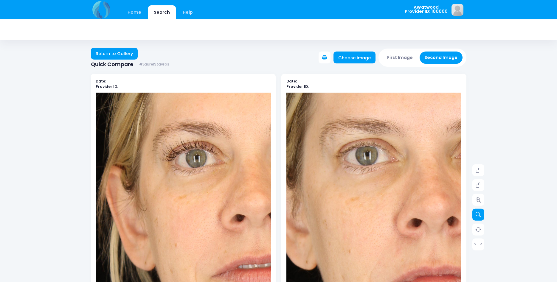
click at [477, 215] on icon at bounding box center [478, 214] width 5 height 5
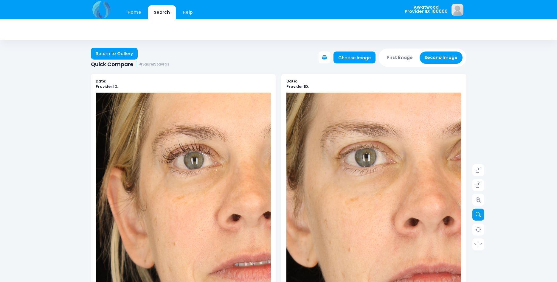
click at [477, 215] on icon at bounding box center [478, 214] width 5 height 5
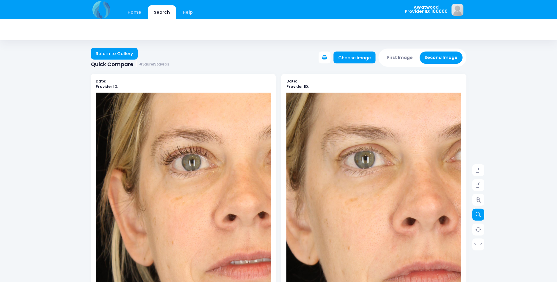
click at [477, 215] on icon at bounding box center [478, 214] width 5 height 5
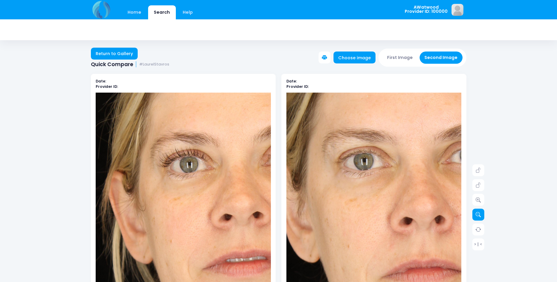
click at [477, 215] on icon at bounding box center [478, 214] width 5 height 5
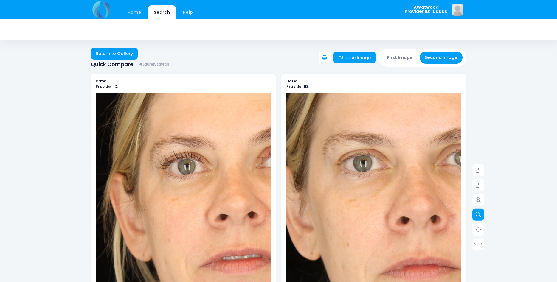
click at [478, 215] on icon at bounding box center [478, 214] width 5 height 5
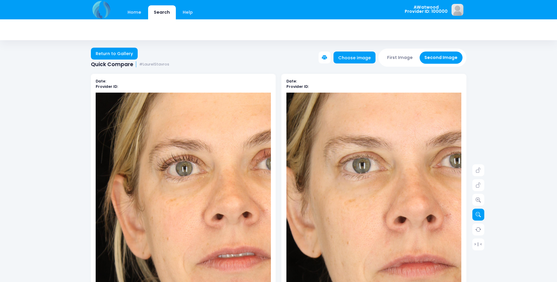
click at [478, 215] on icon at bounding box center [478, 214] width 5 height 5
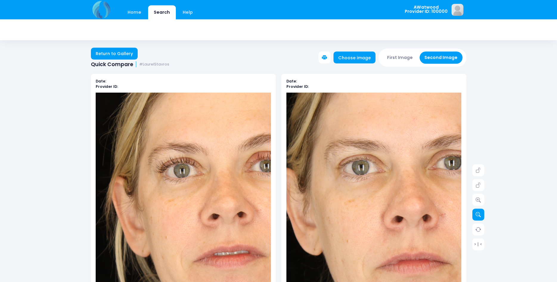
click at [478, 215] on icon at bounding box center [478, 214] width 5 height 5
click at [479, 215] on icon at bounding box center [478, 214] width 5 height 5
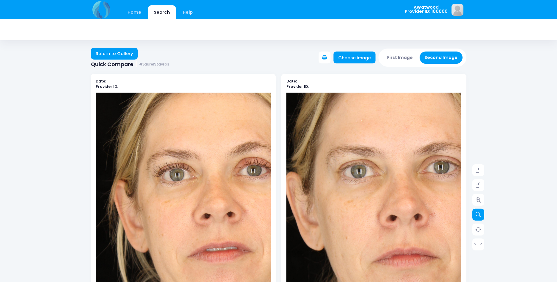
click at [479, 215] on icon at bounding box center [478, 214] width 5 height 5
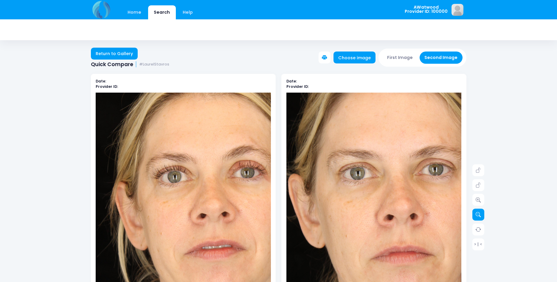
click at [479, 215] on icon at bounding box center [478, 214] width 5 height 5
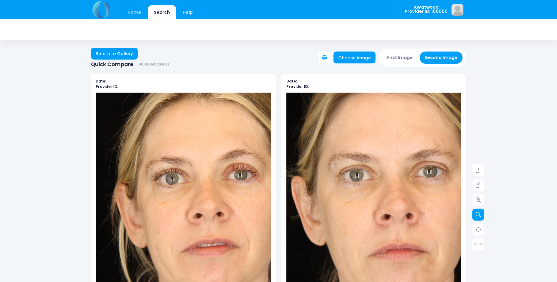
click at [479, 215] on icon at bounding box center [478, 214] width 5 height 5
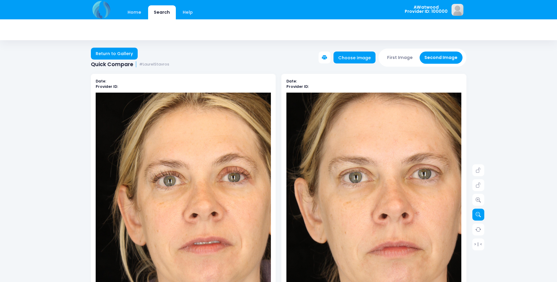
click at [479, 215] on icon at bounding box center [478, 214] width 5 height 5
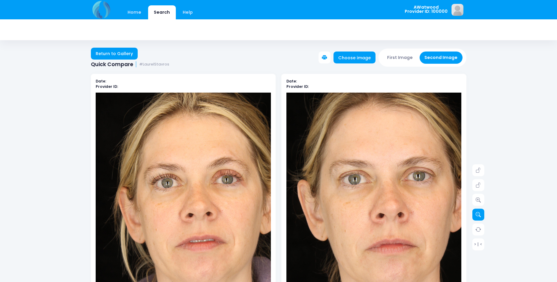
click at [479, 215] on icon at bounding box center [478, 214] width 5 height 5
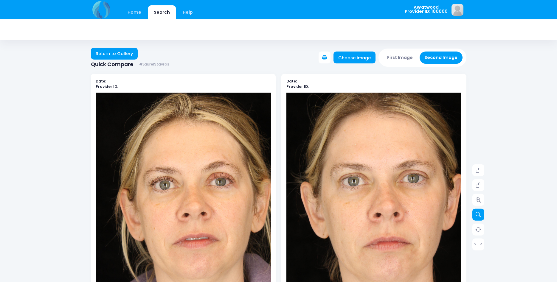
click at [479, 215] on icon at bounding box center [478, 214] width 5 height 5
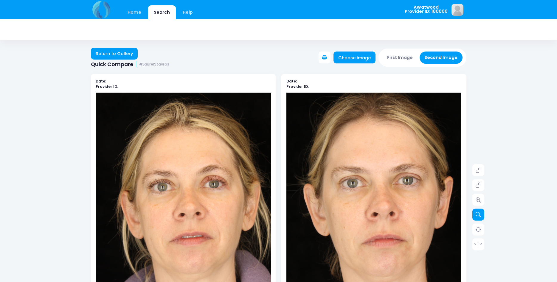
click at [479, 215] on icon at bounding box center [478, 214] width 5 height 5
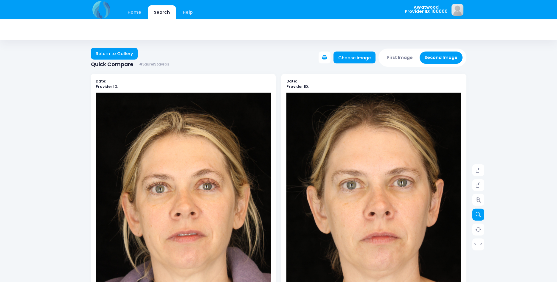
click at [479, 215] on icon at bounding box center [478, 214] width 5 height 5
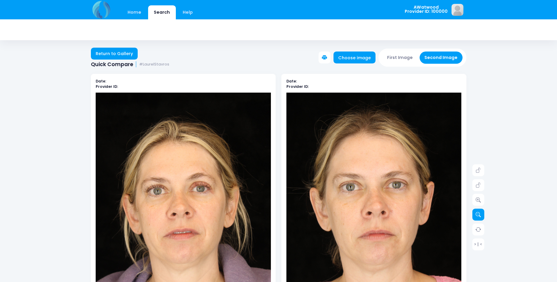
click at [479, 215] on icon at bounding box center [478, 214] width 5 height 5
click at [539, 175] on div "Home Search Help AWatwood Logout" at bounding box center [278, 282] width 557 height 564
click at [477, 185] on icon at bounding box center [478, 185] width 5 height 5
click at [477, 198] on icon at bounding box center [478, 199] width 5 height 5
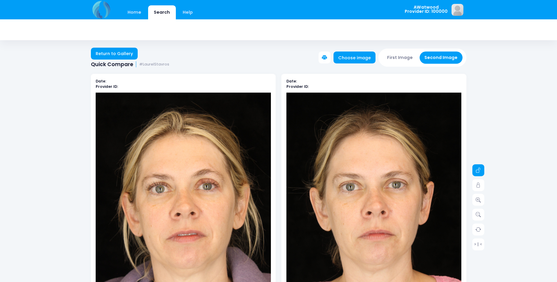
click at [480, 169] on icon at bounding box center [478, 170] width 5 height 5
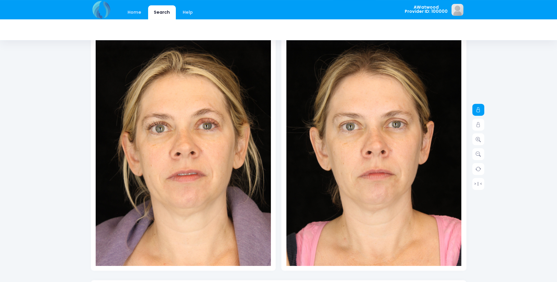
scroll to position [61, 0]
